Goal: Obtain resource: Download file/media

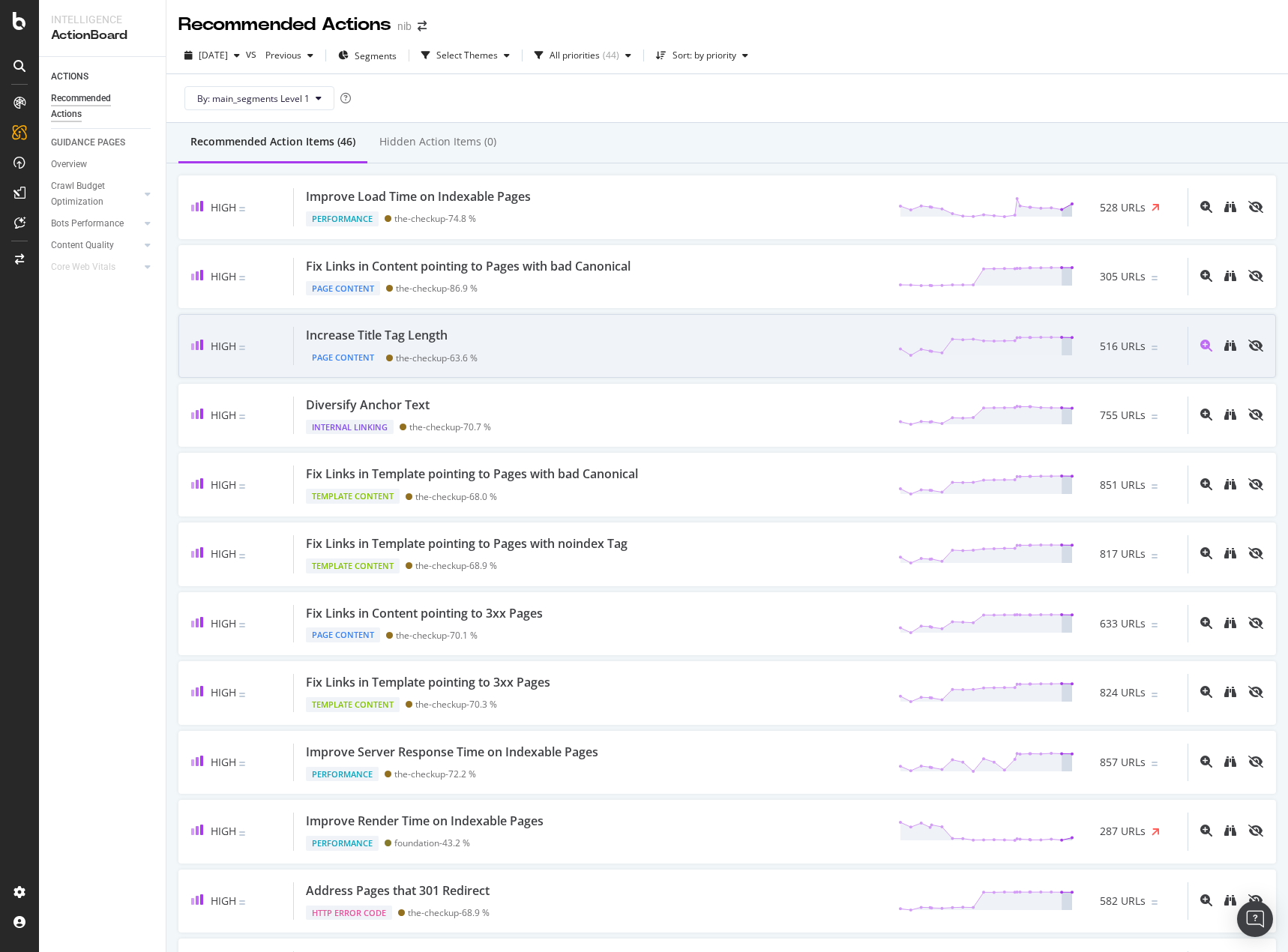
click at [691, 349] on div "Increase Title Tag Length Page Content the-checkup - 63.6 % 516 URLs" at bounding box center [741, 346] width 894 height 38
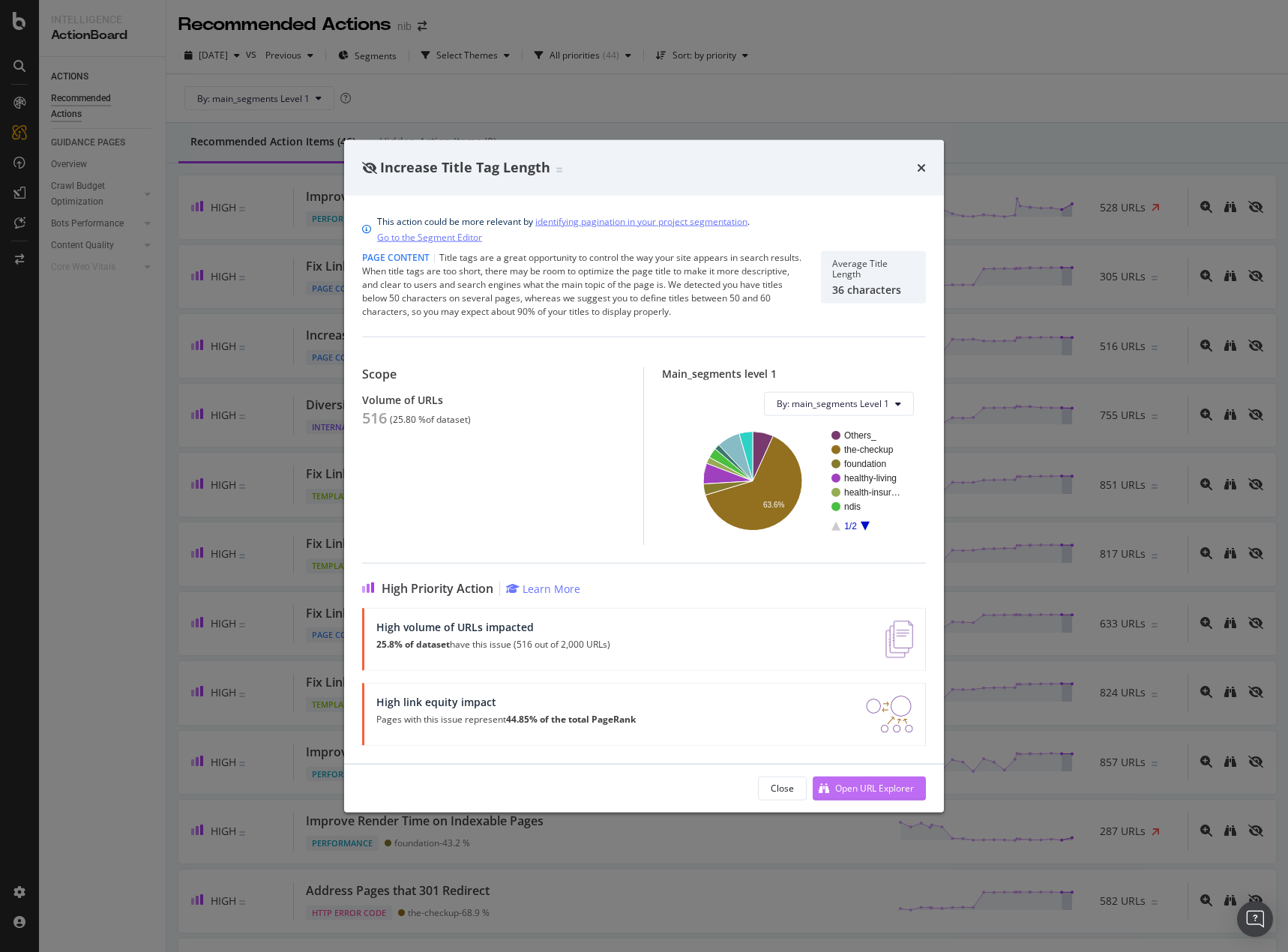
click at [855, 785] on div "Open URL Explorer" at bounding box center [874, 788] width 78 height 13
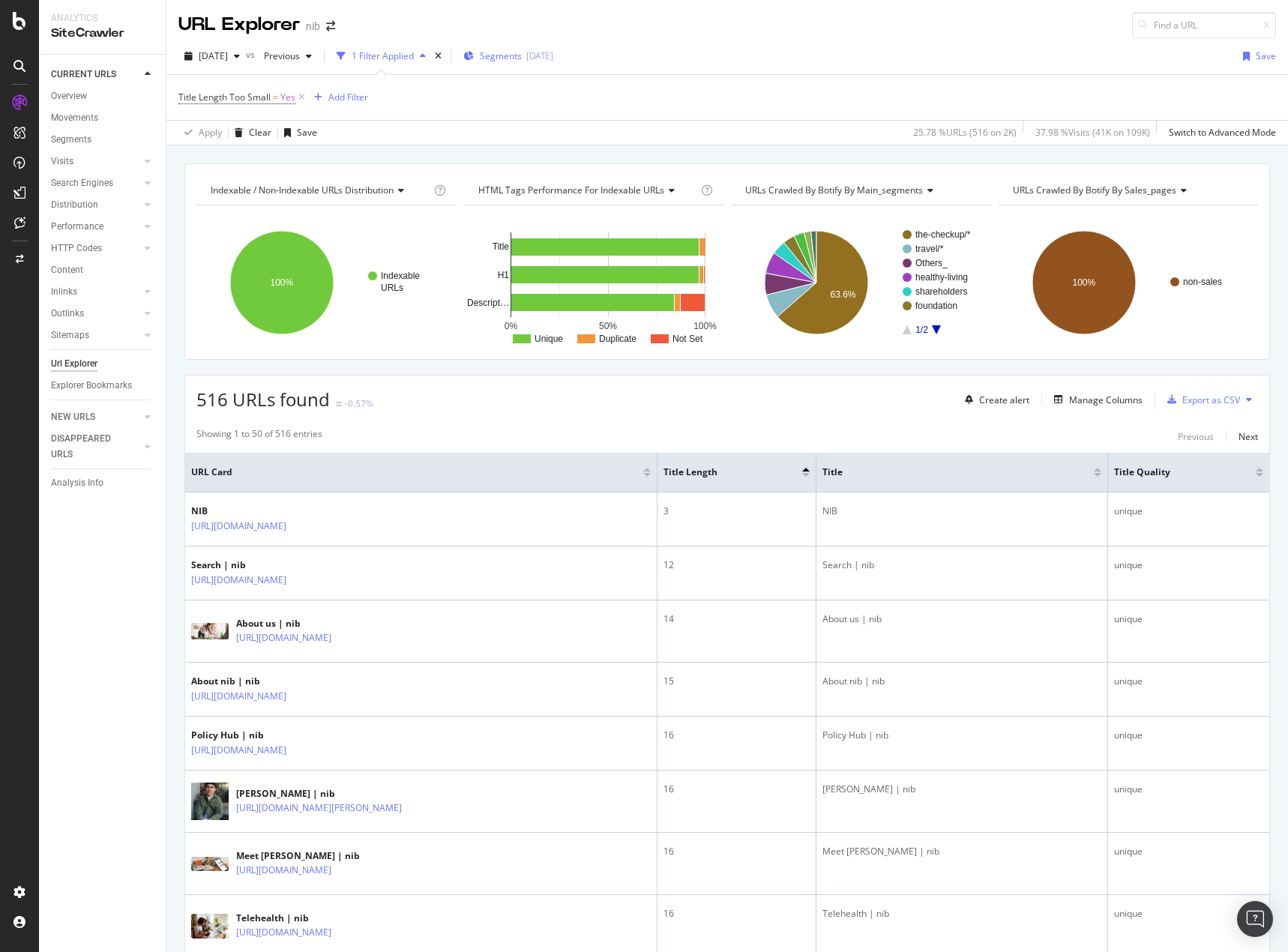
click at [553, 59] on div "[DATE]" at bounding box center [539, 55] width 27 height 13
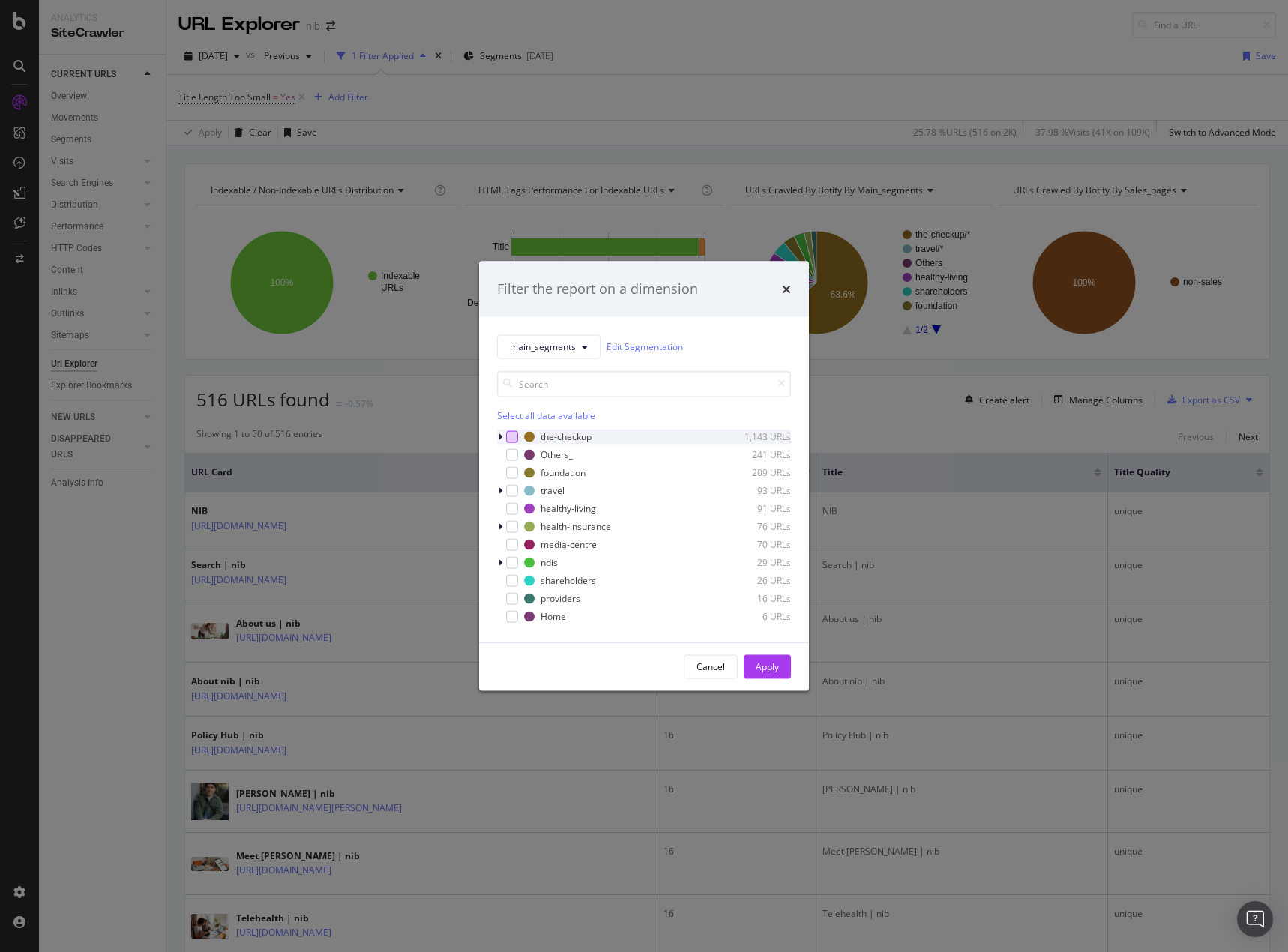
click at [514, 435] on div "modal" at bounding box center [512, 436] width 12 height 12
click at [514, 526] on div "modal" at bounding box center [512, 526] width 12 height 12
click at [498, 437] on icon "modal" at bounding box center [500, 436] width 5 height 9
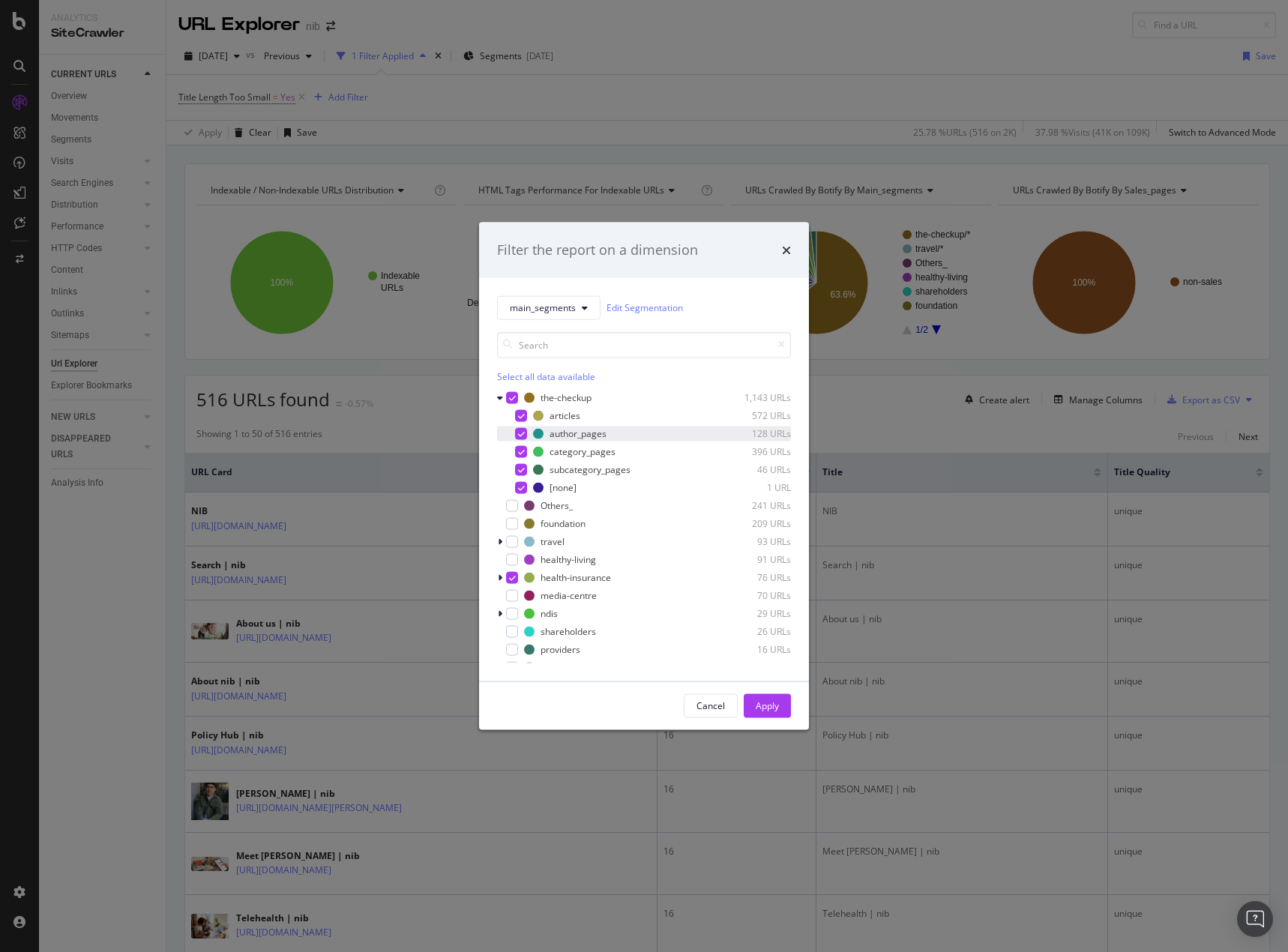
click at [518, 434] on icon "modal" at bounding box center [521, 433] width 7 height 8
click at [757, 707] on div "Apply" at bounding box center [767, 706] width 23 height 13
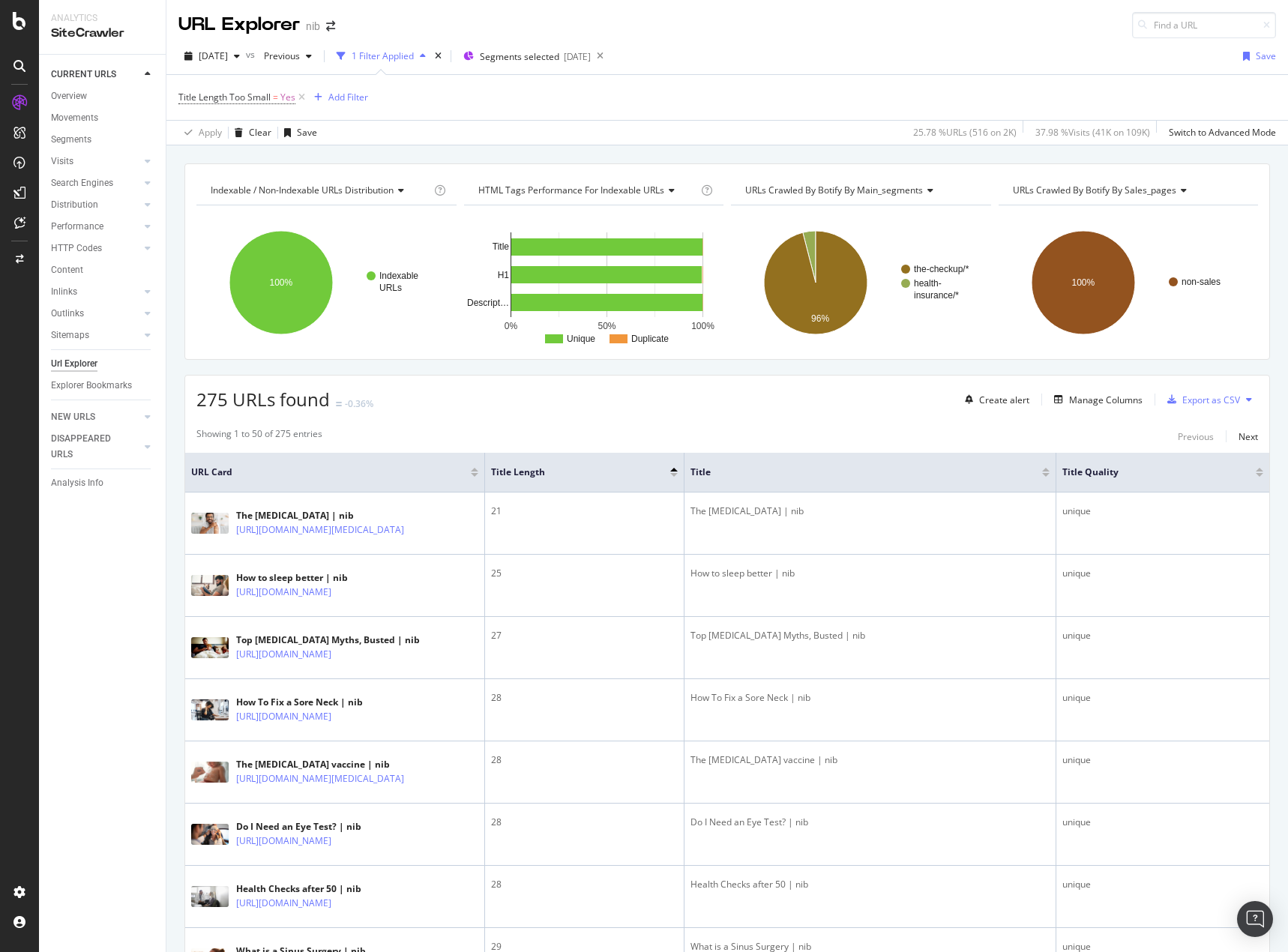
click at [1246, 402] on icon at bounding box center [1249, 399] width 6 height 9
click at [1199, 402] on div "Export as CSV" at bounding box center [1210, 399] width 58 height 13
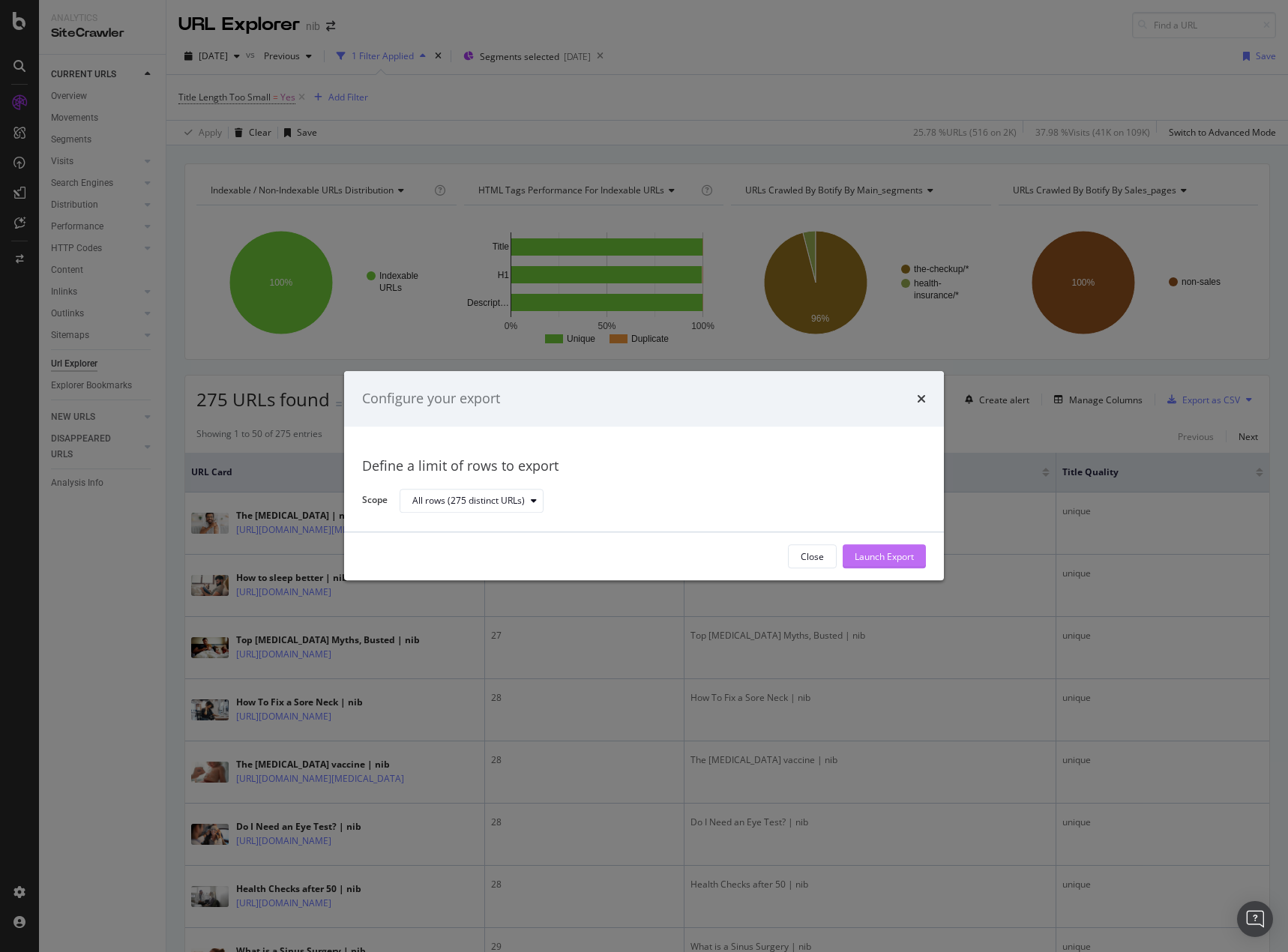
click at [893, 551] on div "Launch Export" at bounding box center [884, 556] width 59 height 13
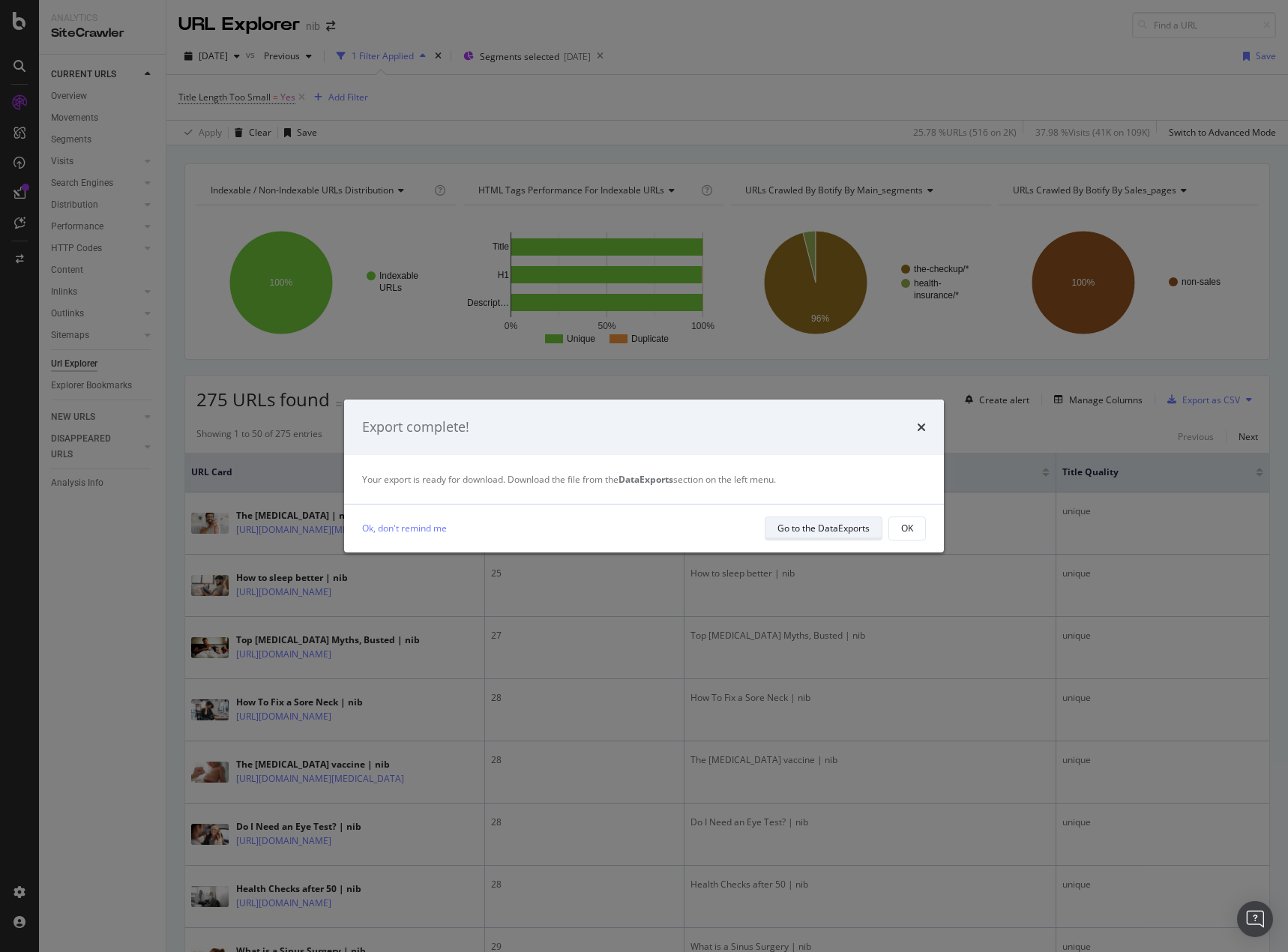
click at [831, 519] on div "Go to the DataExports" at bounding box center [823, 528] width 92 height 21
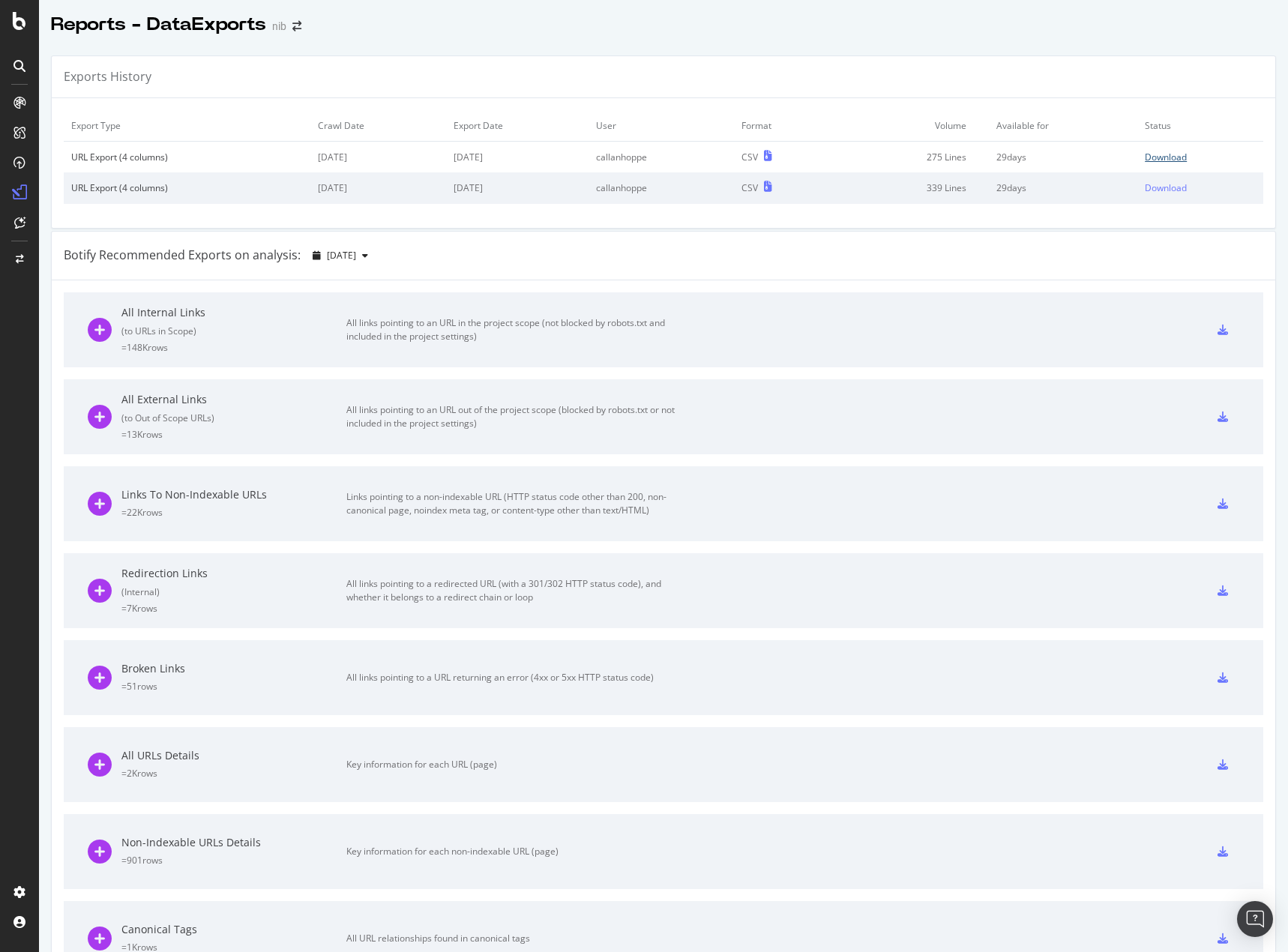
click at [1163, 150] on div "Download" at bounding box center [1166, 157] width 42 height 13
